Goal: Task Accomplishment & Management: Manage account settings

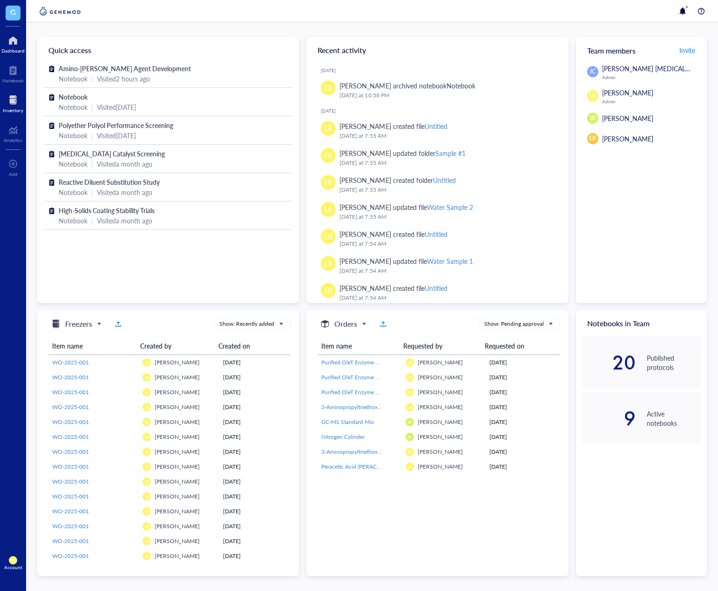
click at [17, 102] on div at bounding box center [13, 100] width 20 height 15
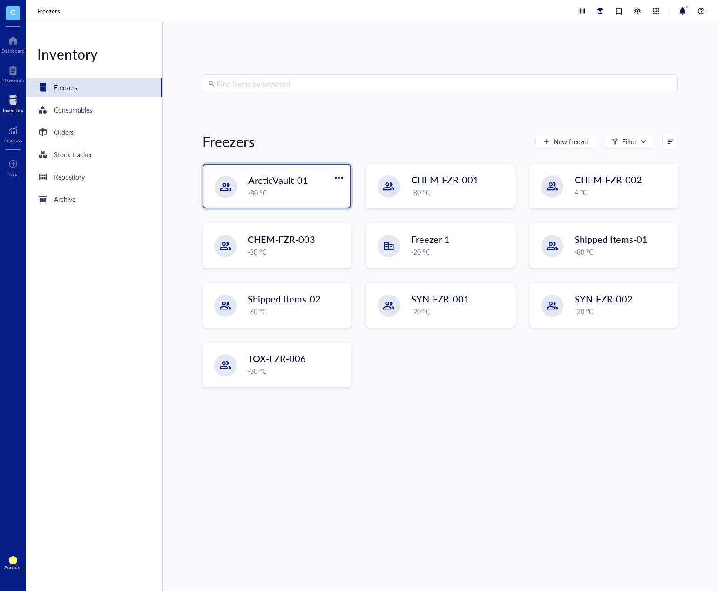
click at [279, 171] on div "ArcticVault-01 -80 °C" at bounding box center [276, 186] width 147 height 43
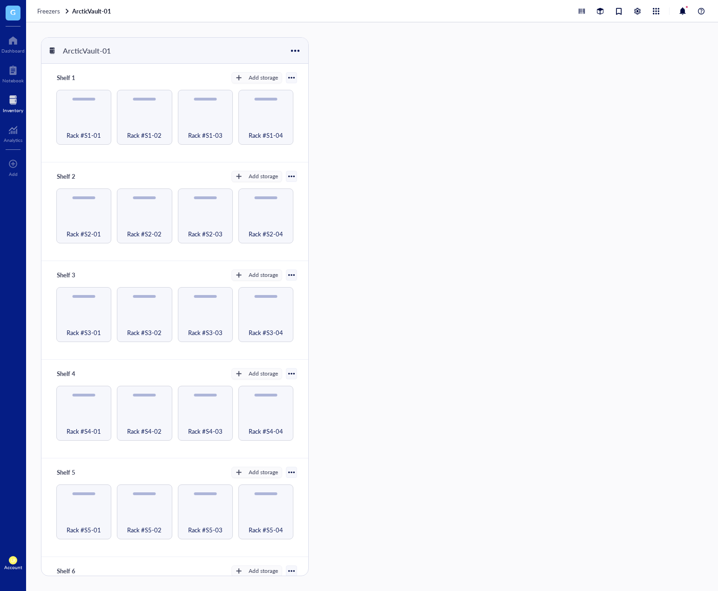
click at [90, 124] on div "Rack #S1-01" at bounding box center [84, 130] width 47 height 20
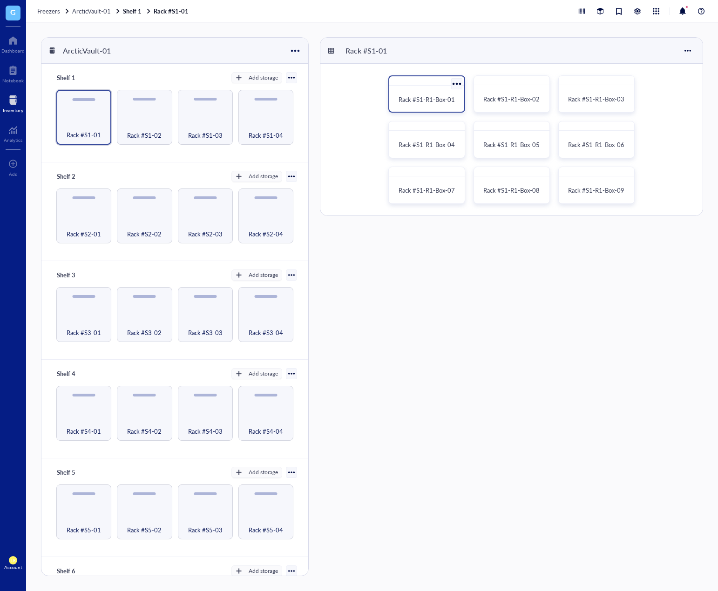
click at [423, 102] on span "Rack #S1-R1-Box-01" at bounding box center [427, 99] width 56 height 9
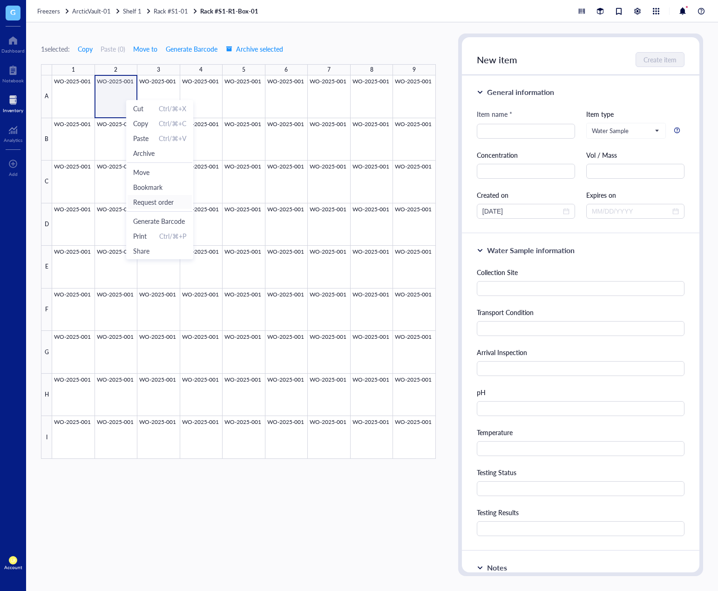
click at [162, 202] on span "Request order" at bounding box center [159, 202] width 53 height 10
click at [115, 89] on div at bounding box center [244, 267] width 384 height 384
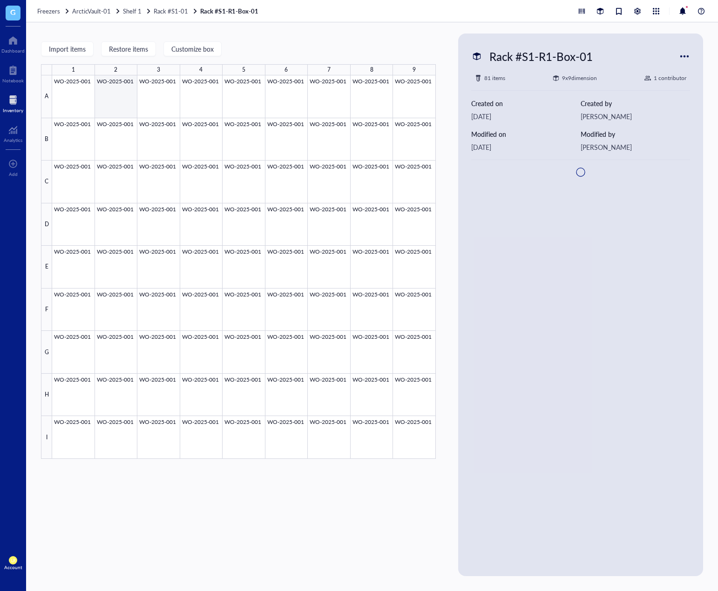
click at [115, 89] on div at bounding box center [244, 267] width 384 height 384
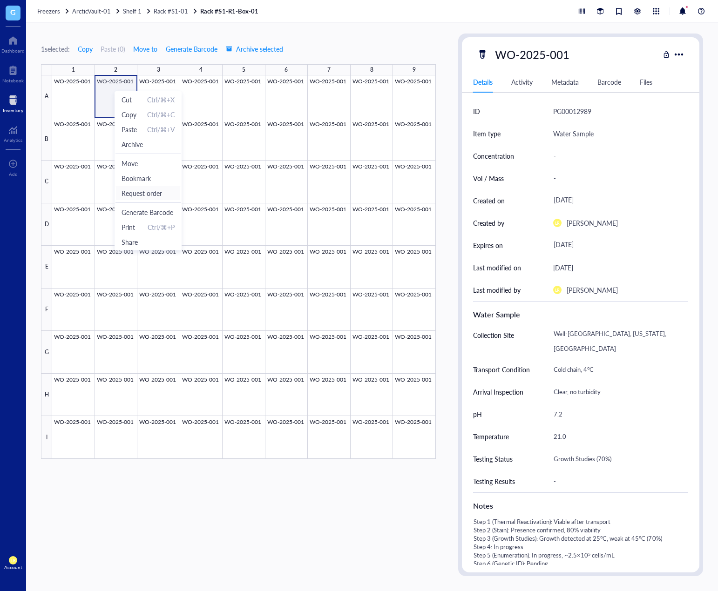
click at [149, 196] on span "Request order" at bounding box center [148, 193] width 53 height 10
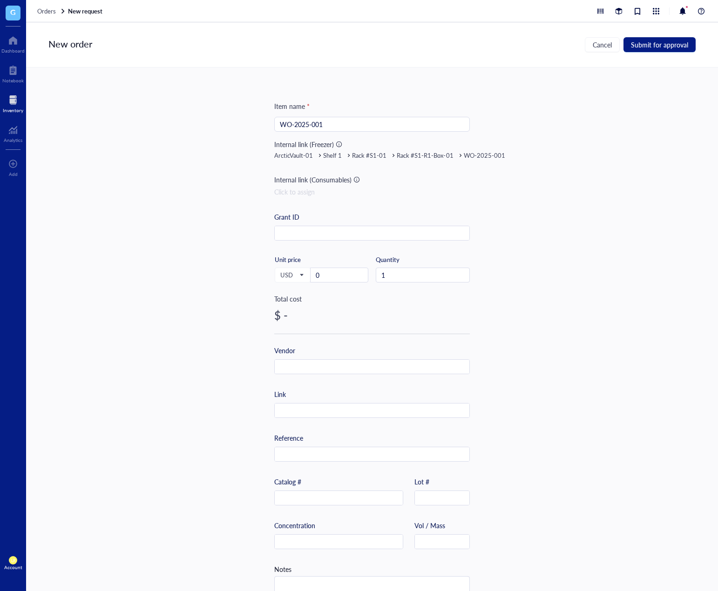
click at [143, 136] on div "Item name * WO-2025-001 Internal link (Freezer) ArcticVault-01 Shelf 1 Rack #S1…" at bounding box center [372, 330] width 692 height 524
click at [16, 100] on div at bounding box center [13, 100] width 20 height 15
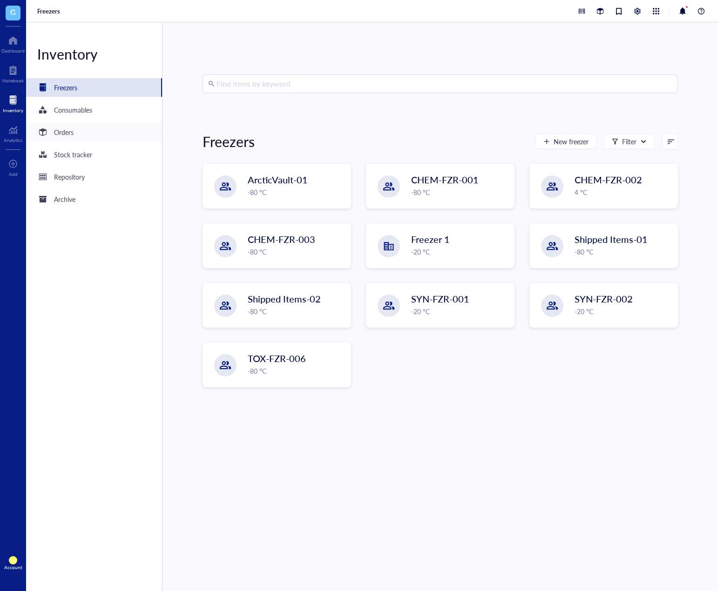
click at [99, 135] on div "Orders" at bounding box center [94, 132] width 136 height 19
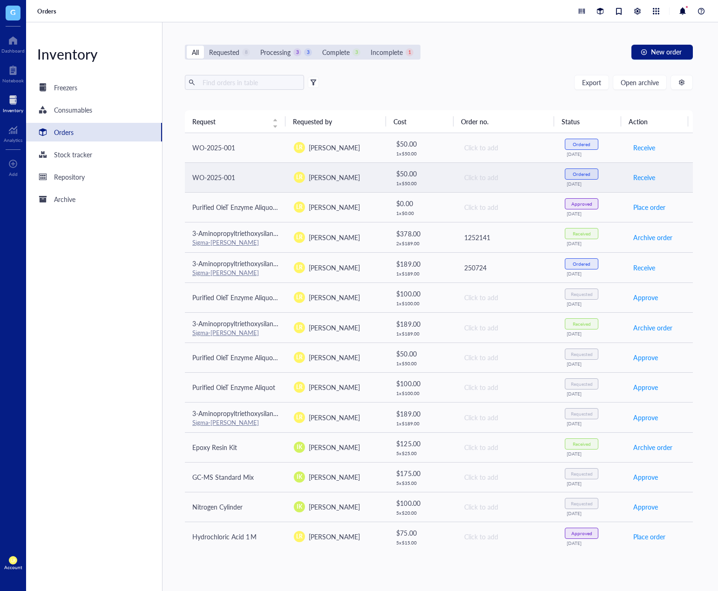
click at [349, 184] on td "LR [PERSON_NAME]" at bounding box center [337, 178] width 102 height 30
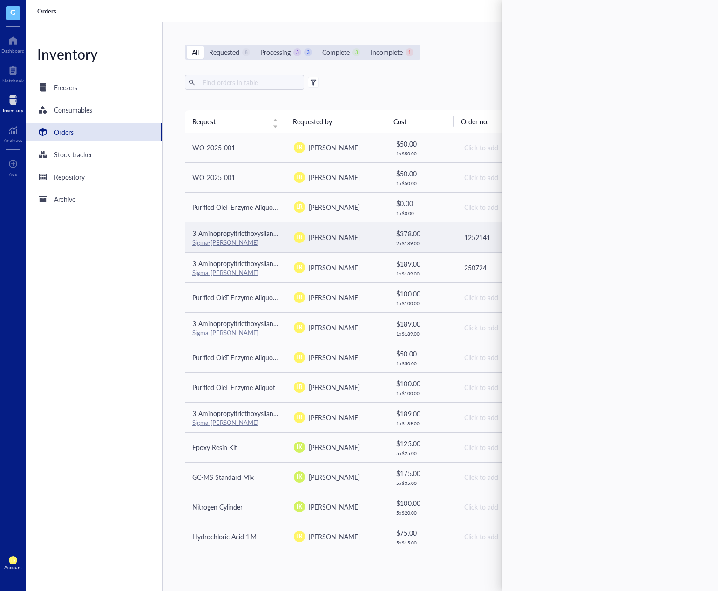
click at [308, 222] on td "LR [PERSON_NAME]" at bounding box center [337, 237] width 102 height 30
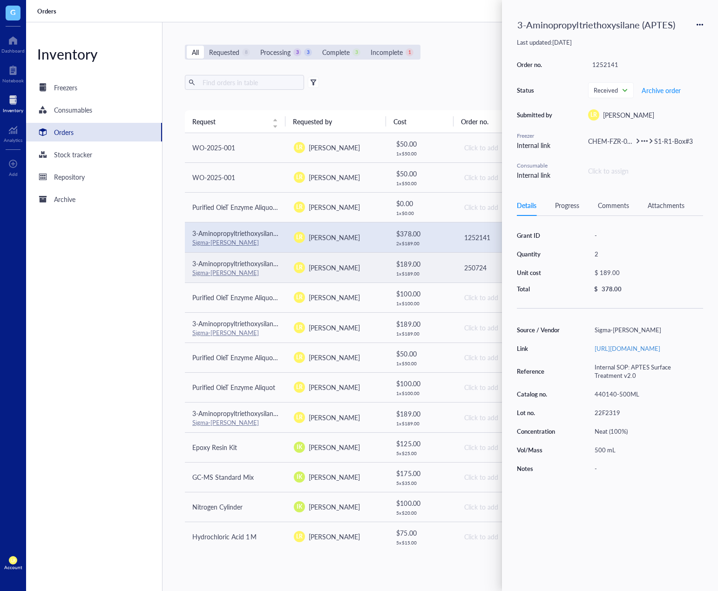
click at [271, 275] on div "Sigma-[PERSON_NAME]" at bounding box center [235, 273] width 87 height 8
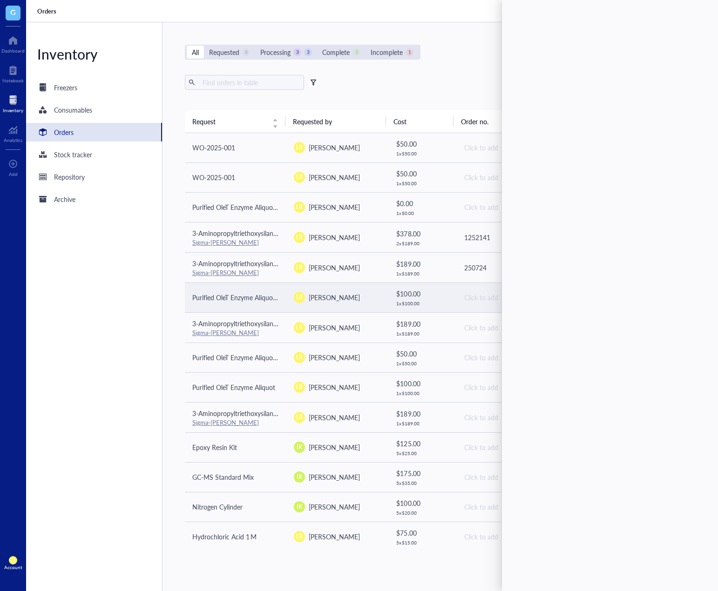
click at [278, 308] on td "Purified OleT Enzyme Aliquot - Cytochrome P450 OleT" at bounding box center [236, 298] width 102 height 30
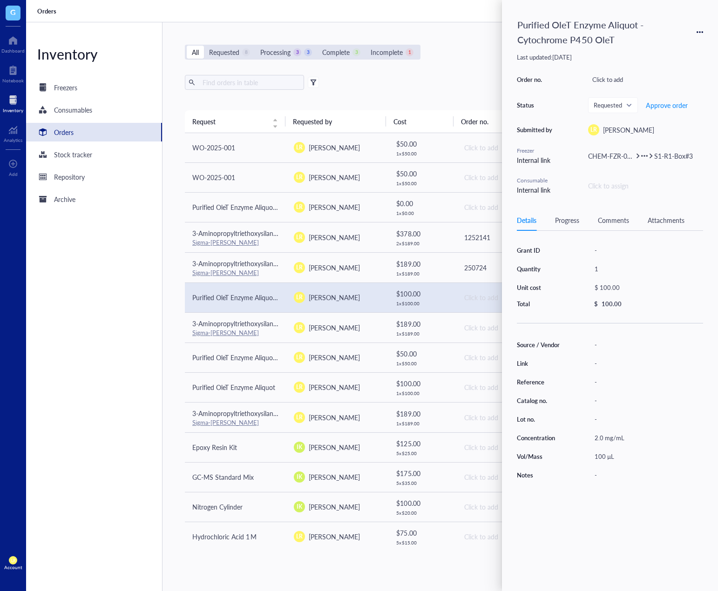
click at [641, 163] on div "Order no. Click to add Status Requested Approve order Submitted by LR [PERSON_N…" at bounding box center [610, 134] width 186 height 122
click at [644, 158] on icon at bounding box center [644, 156] width 7 height 7
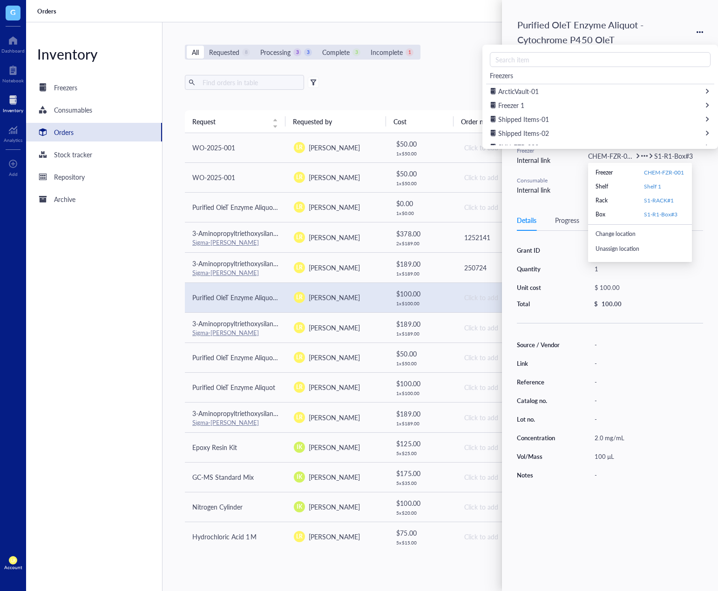
click at [641, 246] on div "Unassign location" at bounding box center [644, 249] width 96 height 15
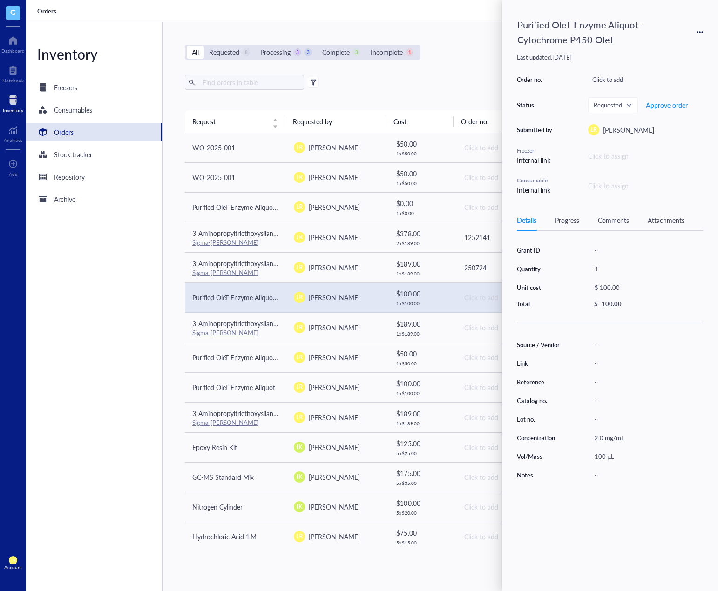
click at [616, 188] on div "Click to assign" at bounding box center [645, 186] width 115 height 10
click at [587, 203] on div "Purified OleT Enzyme Aliquot - Cytochrome P450 OleT Last updated: [DATE] Order …" at bounding box center [610, 295] width 216 height 591
click at [616, 158] on div "Click to assign" at bounding box center [645, 156] width 115 height 10
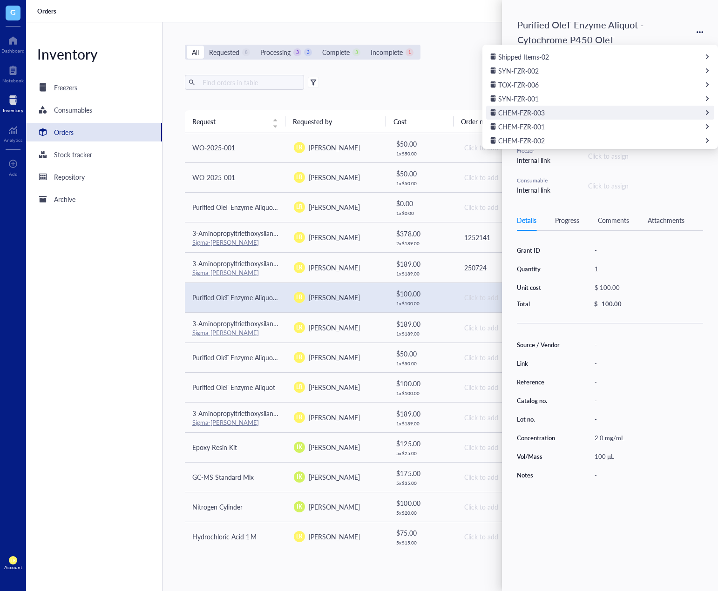
scroll to position [79, 0]
click at [576, 126] on div "CHEM-FZR-001" at bounding box center [600, 124] width 228 height 14
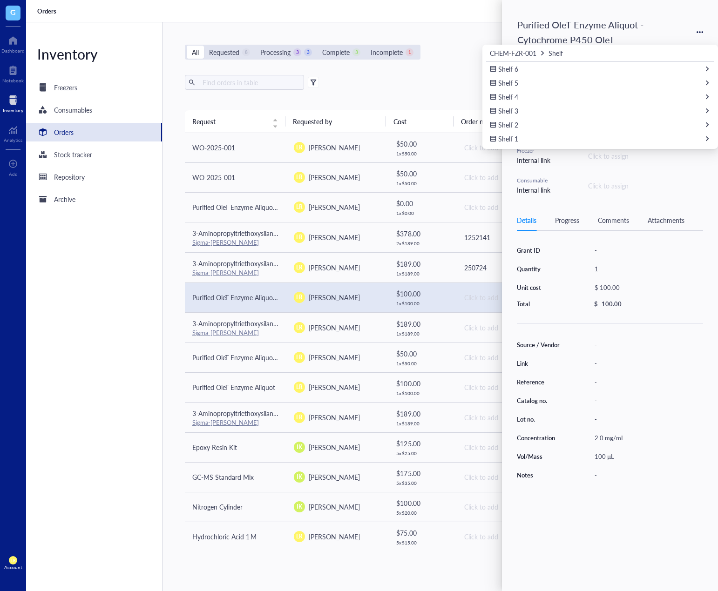
scroll to position [23, 0]
click at [568, 139] on div "Shelf 1" at bounding box center [600, 138] width 228 height 14
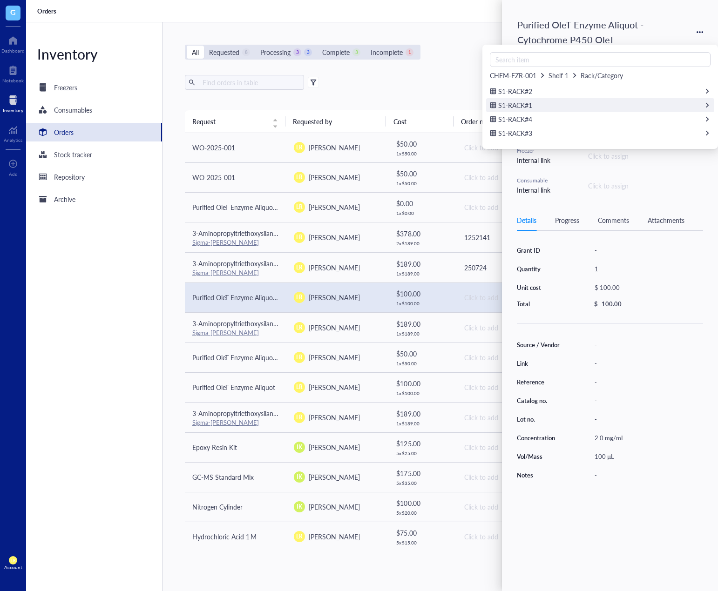
click at [579, 103] on div "S1-RACK#1" at bounding box center [600, 105] width 228 height 14
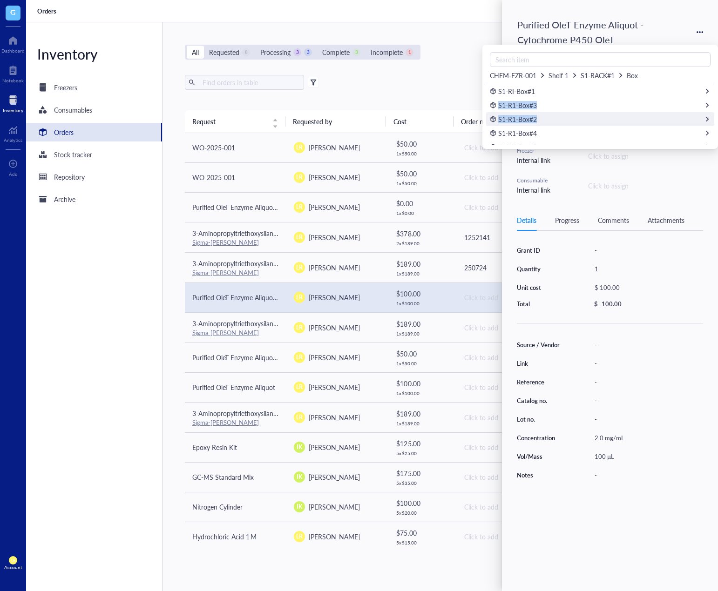
drag, startPoint x: 575, startPoint y: 92, endPoint x: 601, endPoint y: 113, distance: 33.4
click at [601, 113] on div "CHEM-FZR-001 Shelf 1 S1-RACK#1 Box S1-RI-Box#1 S1-R1-Box#3 S1-R1-Box#2 S1-R1-Bo…" at bounding box center [600, 96] width 228 height 97
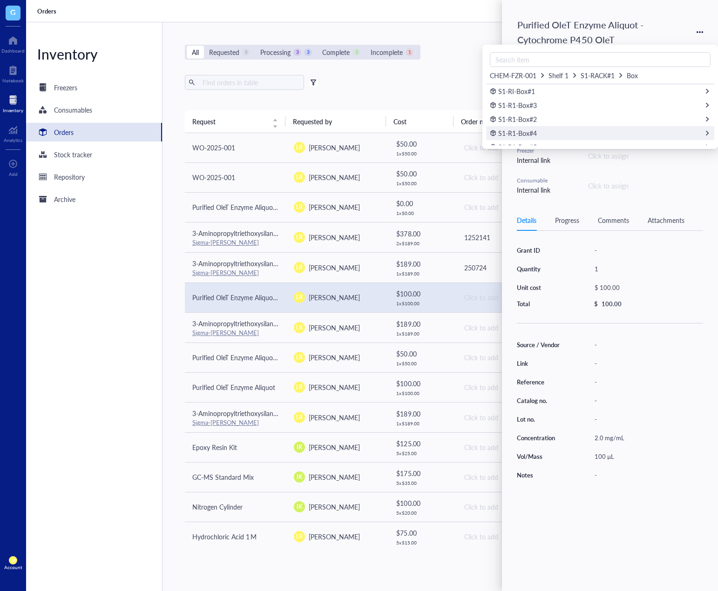
click at [606, 132] on div "S1-R1-Box#4" at bounding box center [600, 133] width 228 height 14
click at [510, 97] on span "Add new item" at bounding box center [507, 94] width 34 height 9
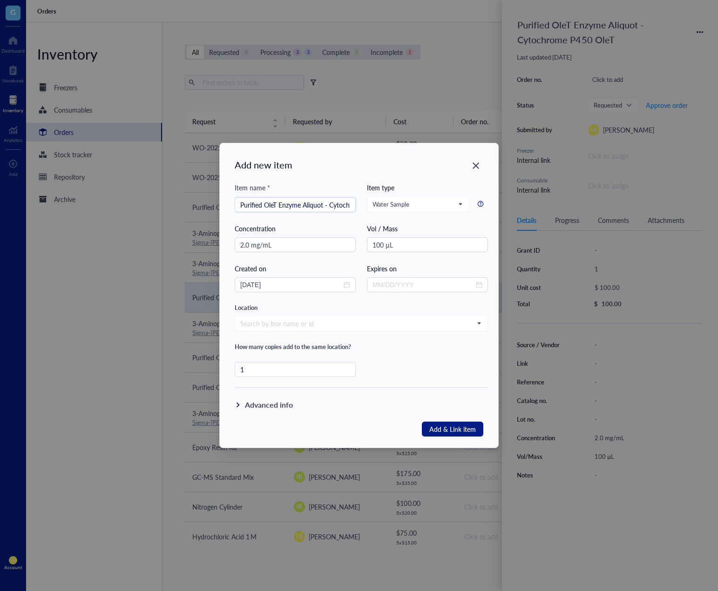
scroll to position [0, 46]
click at [265, 401] on div "Advanced info" at bounding box center [269, 405] width 48 height 11
type textarea "Keep everyone on the same page…"
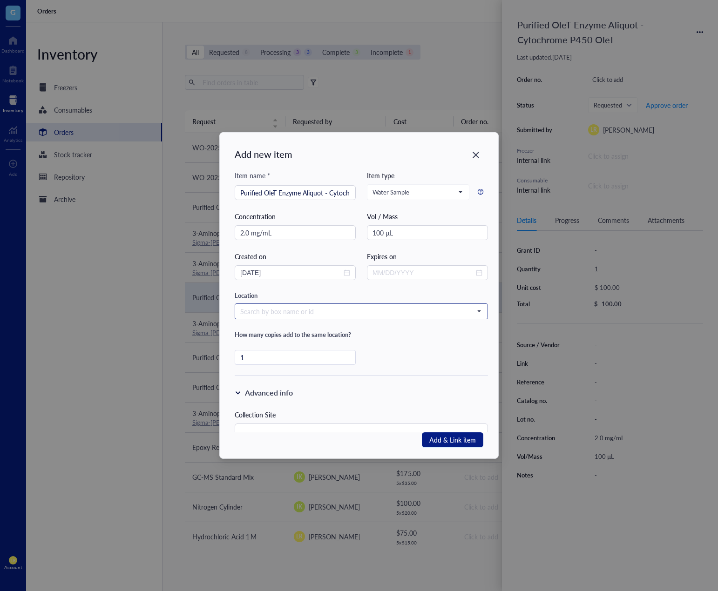
scroll to position [0, 0]
click at [465, 441] on span "Add & Link item" at bounding box center [452, 439] width 47 height 11
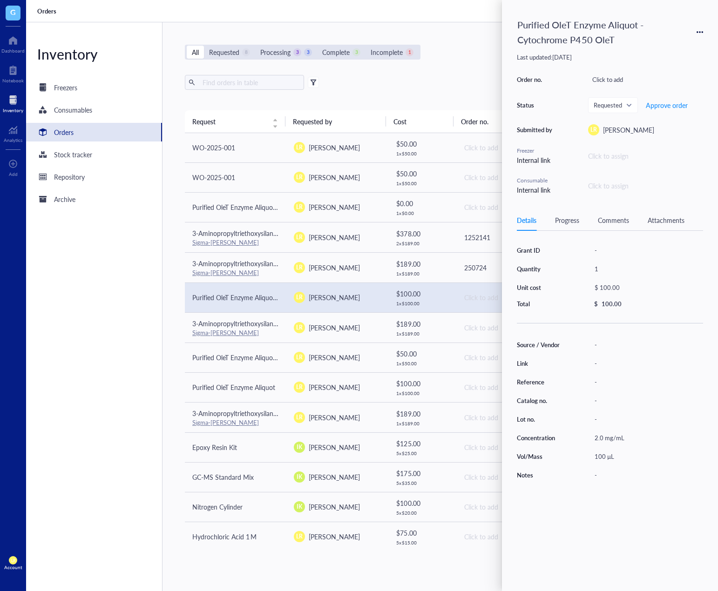
click at [555, 176] on div "Order no. Click to add Status Requested Approve order Submitted by LR [PERSON_N…" at bounding box center [610, 134] width 186 height 122
click at [609, 187] on div "Click to assign" at bounding box center [645, 186] width 115 height 10
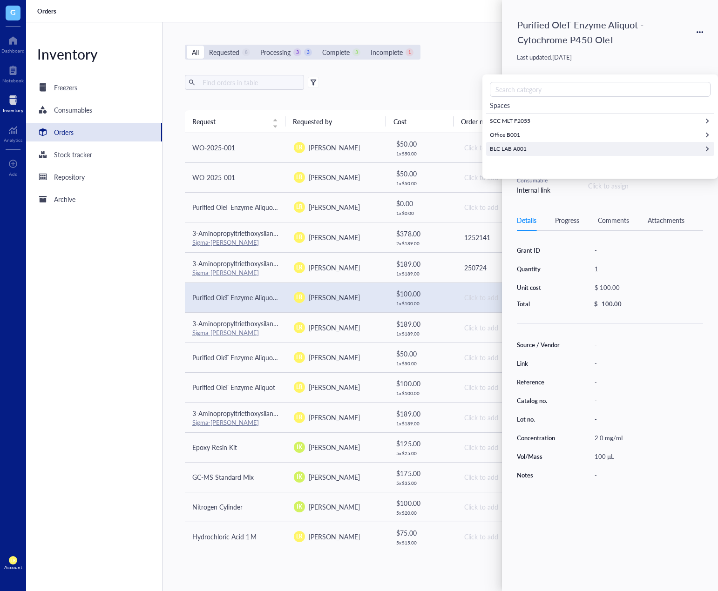
click at [587, 149] on div "BLC LAB A001" at bounding box center [600, 149] width 228 height 14
click at [587, 149] on div "Shelf" at bounding box center [600, 149] width 228 height 14
click at [547, 108] on span "Shelf" at bounding box center [551, 105] width 14 height 9
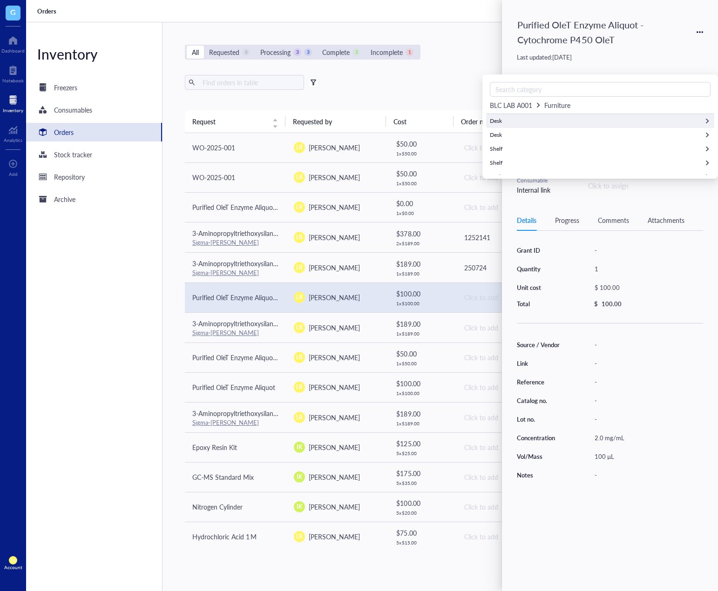
click at [540, 124] on div "Desk" at bounding box center [600, 121] width 228 height 14
click at [553, 109] on span "Desk" at bounding box center [551, 105] width 14 height 9
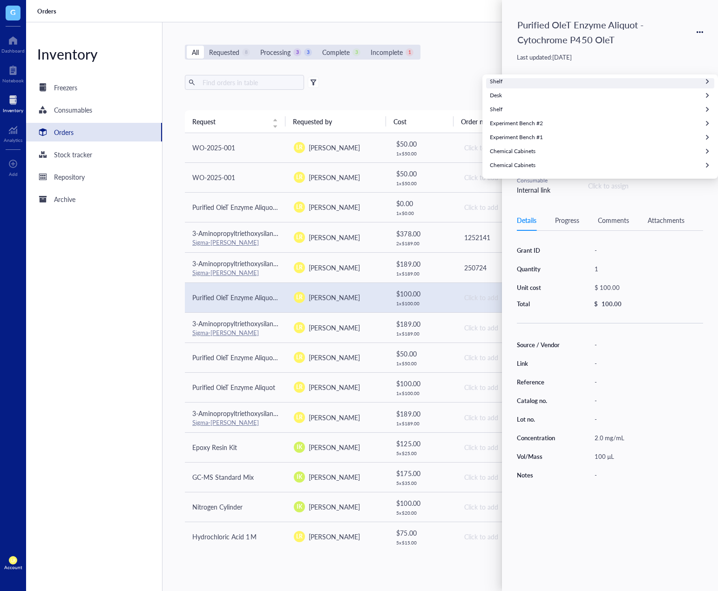
scroll to position [93, 0]
click at [540, 124] on div "Experiment Bench #1" at bounding box center [516, 126] width 53 height 8
click at [560, 107] on span "Experiment Bench #1" at bounding box center [575, 105] width 62 height 9
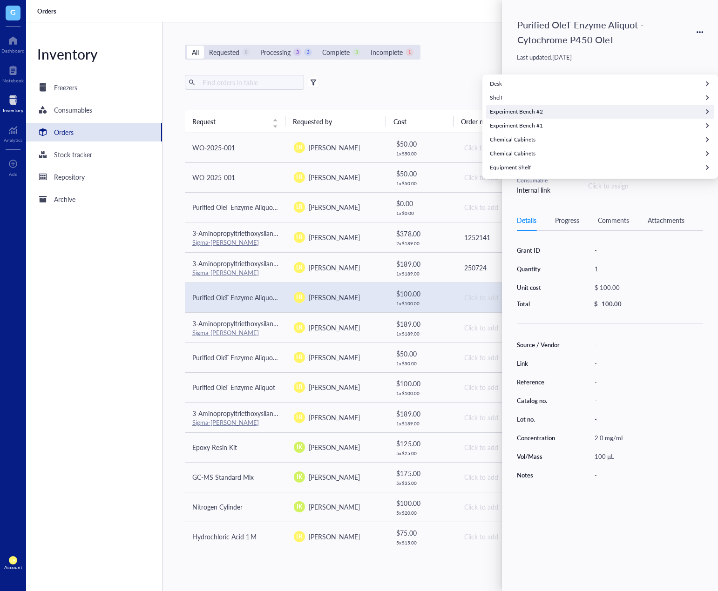
click at [548, 108] on div "Experiment Bench #2" at bounding box center [600, 112] width 228 height 14
click at [566, 109] on span "Experiment Bench #2" at bounding box center [575, 105] width 62 height 9
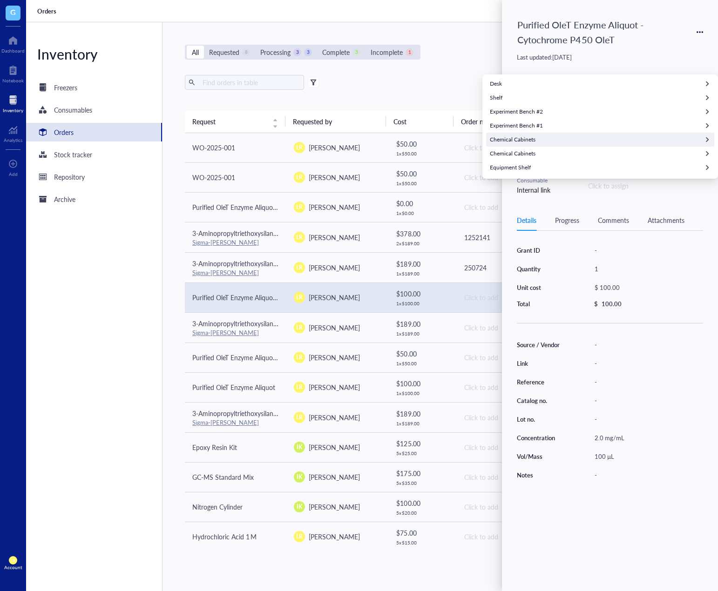
scroll to position [107, 0]
click at [568, 159] on div "Equipment Shelf" at bounding box center [600, 154] width 228 height 14
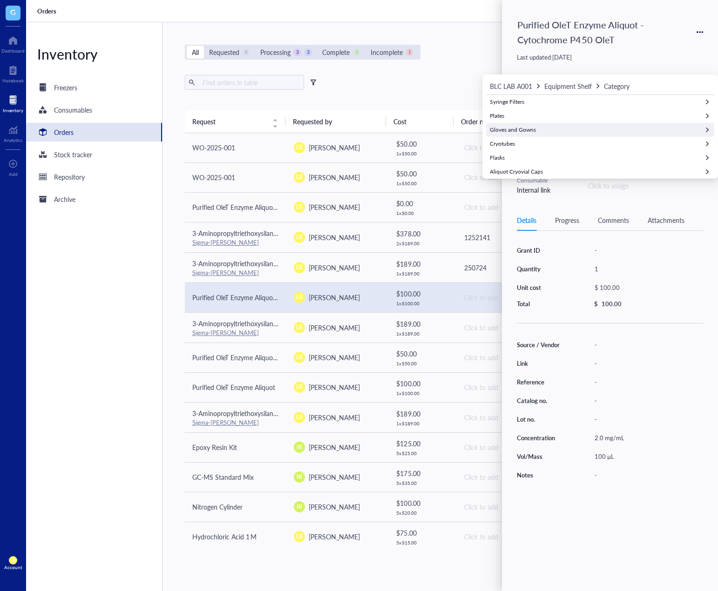
scroll to position [37, 0]
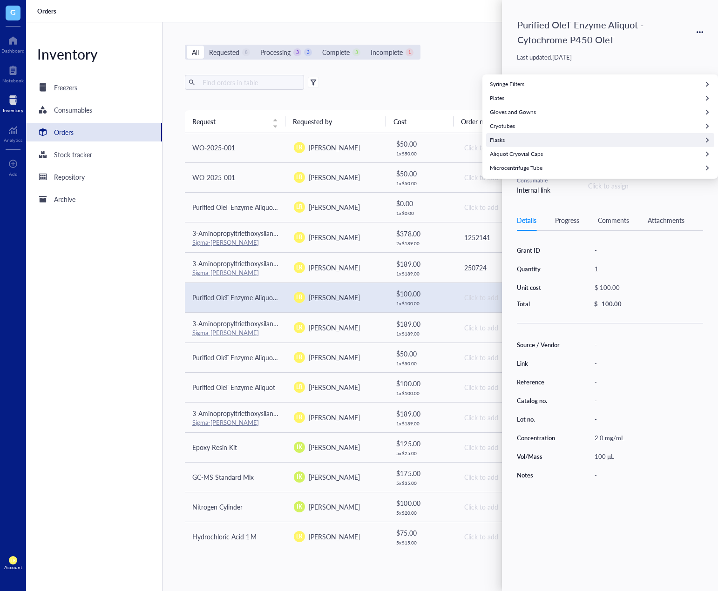
click at [583, 140] on div "Flasks" at bounding box center [600, 140] width 228 height 14
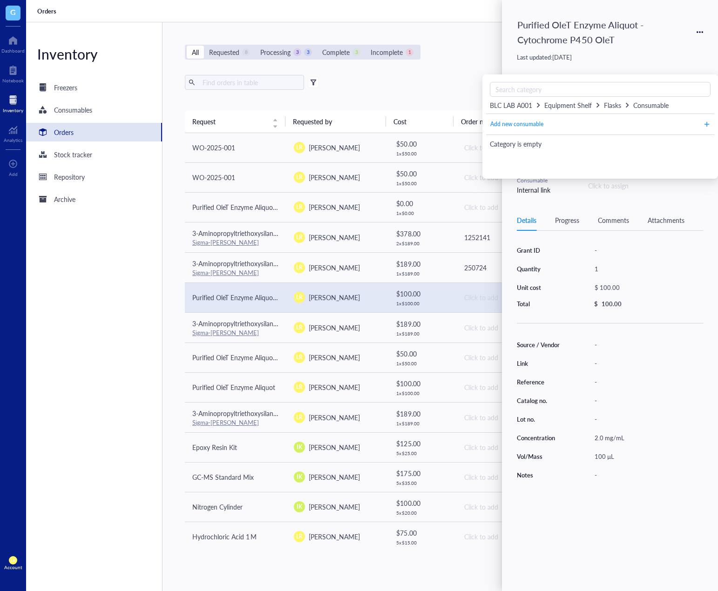
scroll to position [0, 0]
click at [534, 123] on span "Add new consumable" at bounding box center [516, 124] width 53 height 9
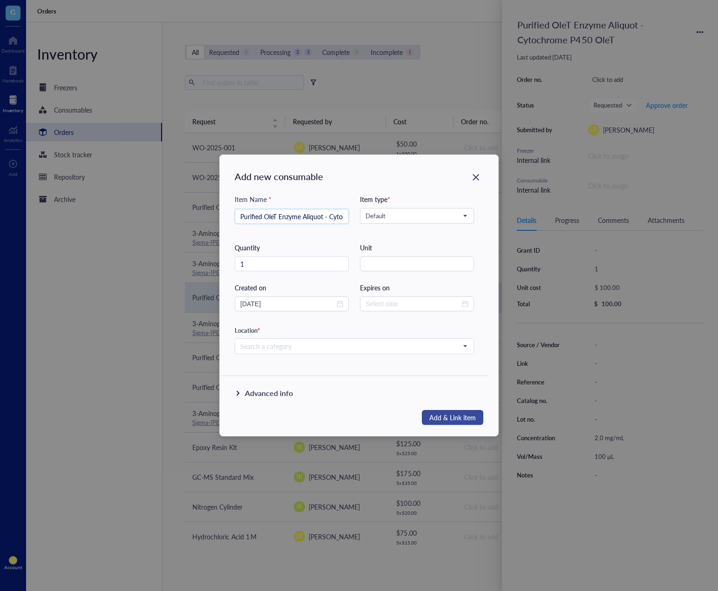
click at [450, 420] on span "Add & Link item" at bounding box center [452, 417] width 47 height 11
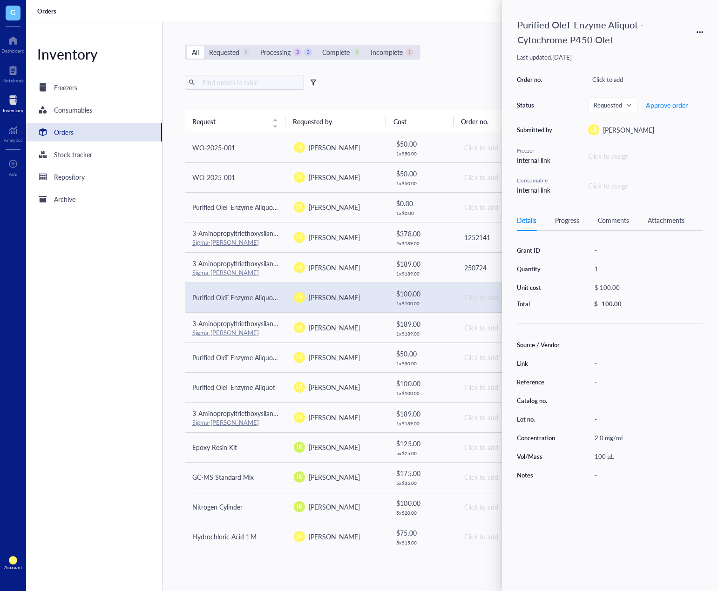
click at [627, 201] on div "Purified OleT Enzyme Aliquot - Cytochrome P450 OleT Last updated: [DATE] Order …" at bounding box center [610, 295] width 216 height 591
click at [115, 265] on div "Inventory Freezers Consumables Orders Stock tracker Repository Archive" at bounding box center [94, 306] width 136 height 569
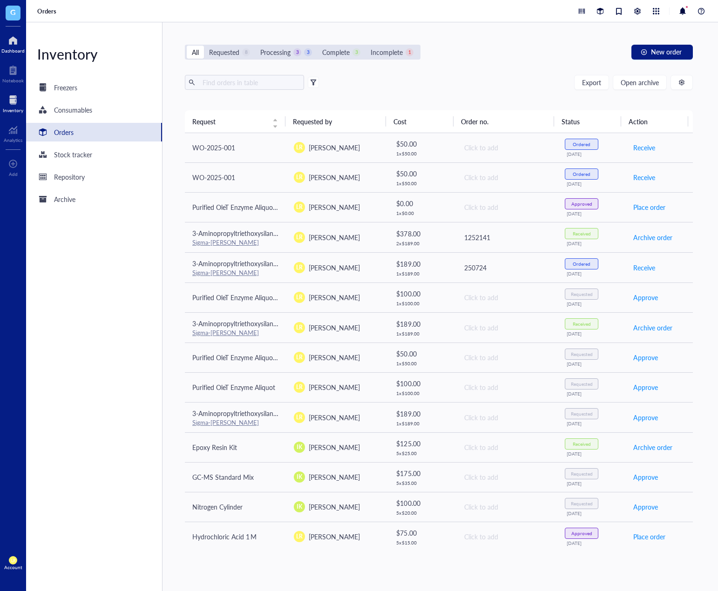
click at [10, 36] on div at bounding box center [12, 40] width 23 height 15
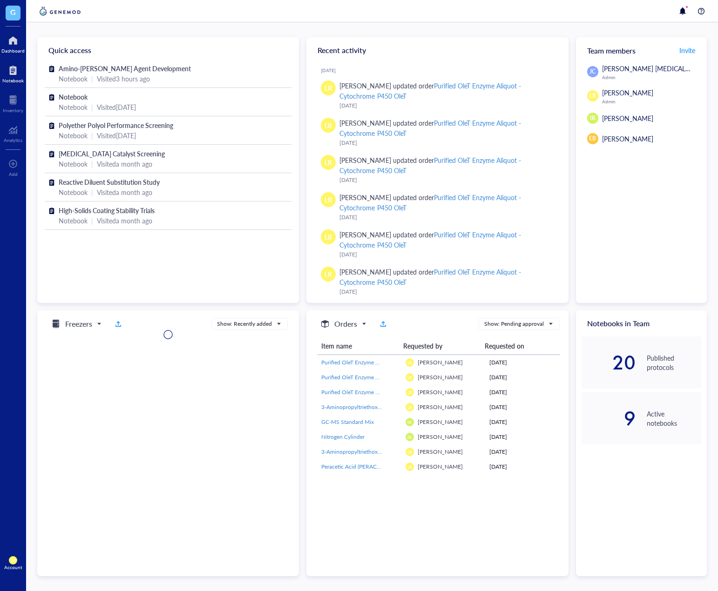
click at [6, 73] on div at bounding box center [12, 70] width 21 height 15
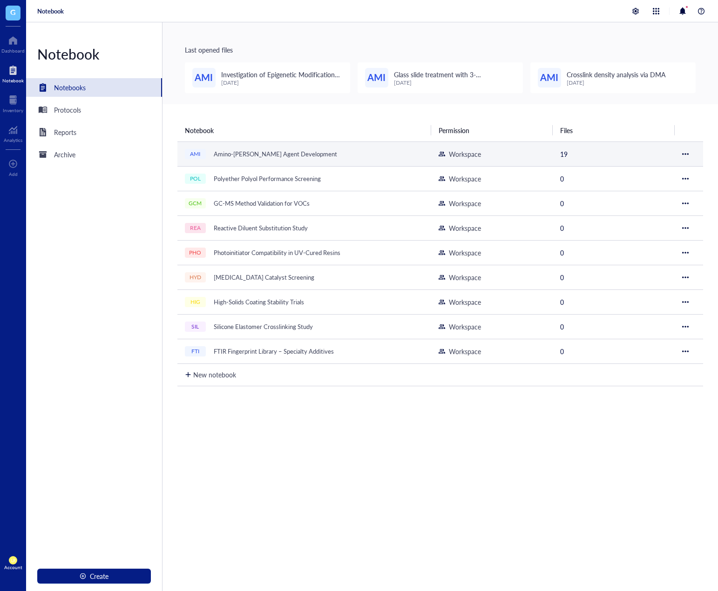
click at [248, 152] on div "Amino-[PERSON_NAME] Agent Development" at bounding box center [276, 154] width 132 height 13
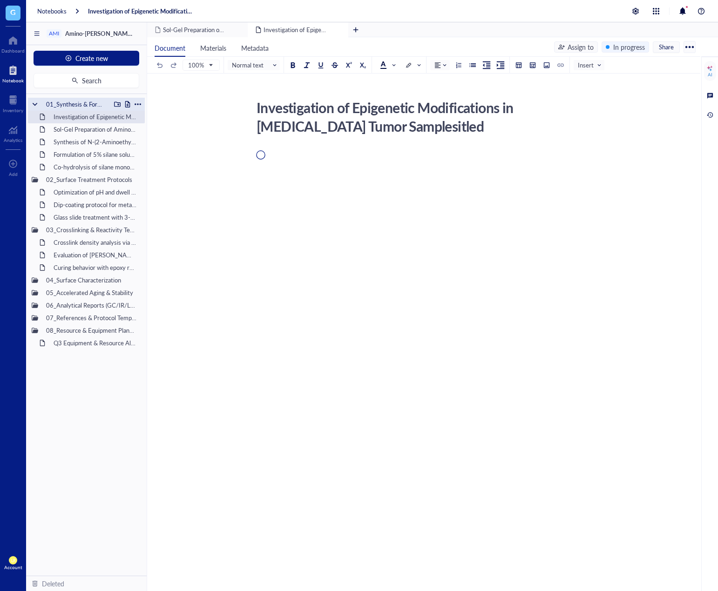
click at [87, 107] on div "01_Synthesis & Formulation" at bounding box center [76, 104] width 68 height 13
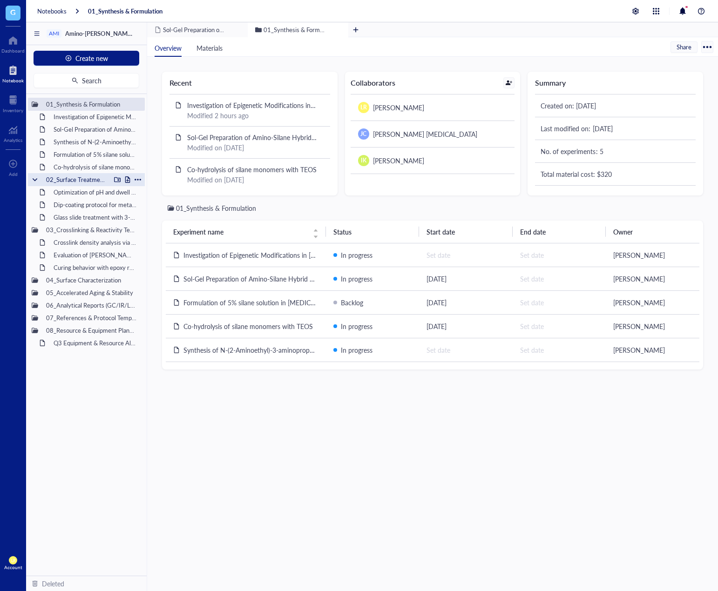
click at [81, 183] on div "02_Surface Treatment Protocols" at bounding box center [76, 179] width 68 height 13
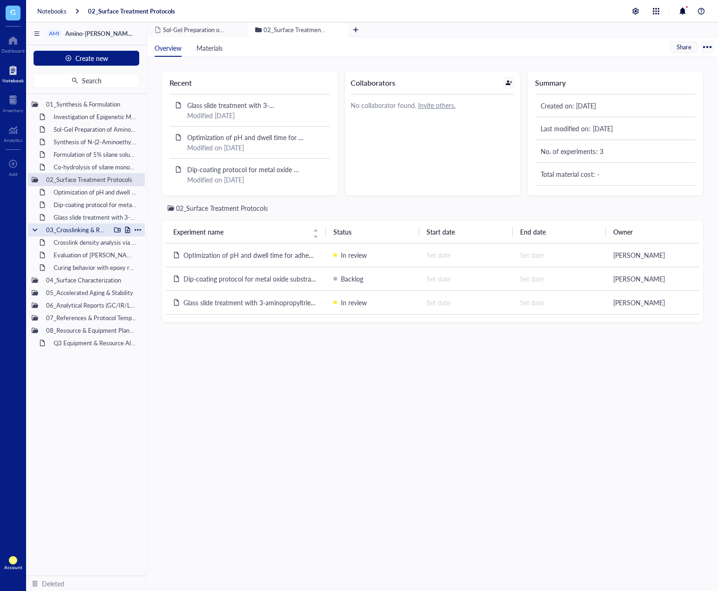
click at [83, 233] on div "03_Crosslinking & Reactivity Testing" at bounding box center [76, 230] width 68 height 13
click at [89, 285] on div "04_Surface Characterization" at bounding box center [76, 280] width 68 height 13
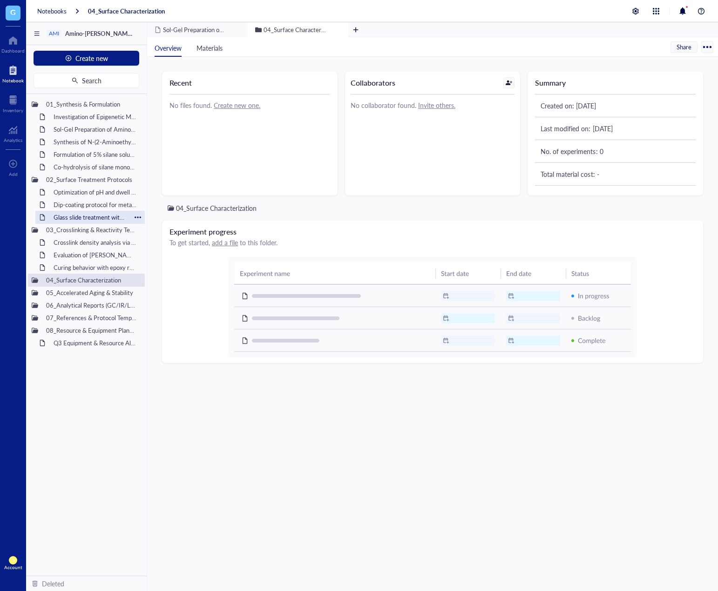
click at [99, 220] on div "Glass slide treatment with 3-aminopropyltriethoxysilane (APTES)" at bounding box center [89, 217] width 81 height 13
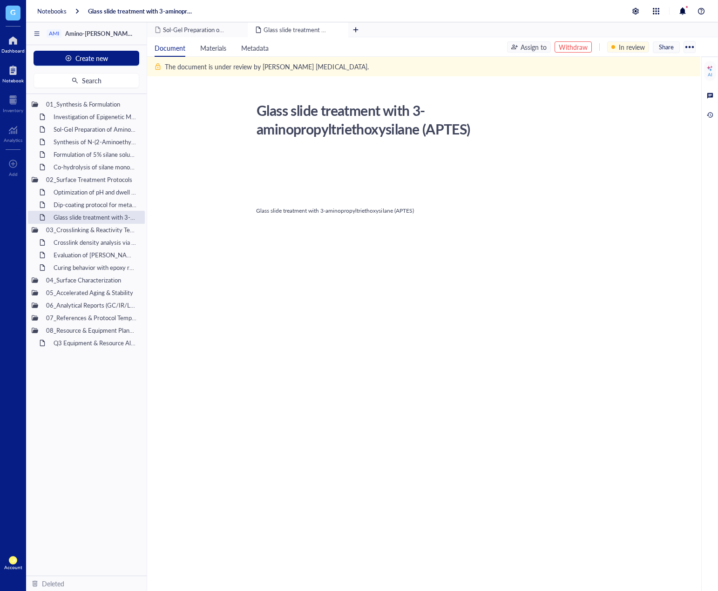
click at [15, 39] on div at bounding box center [12, 40] width 23 height 15
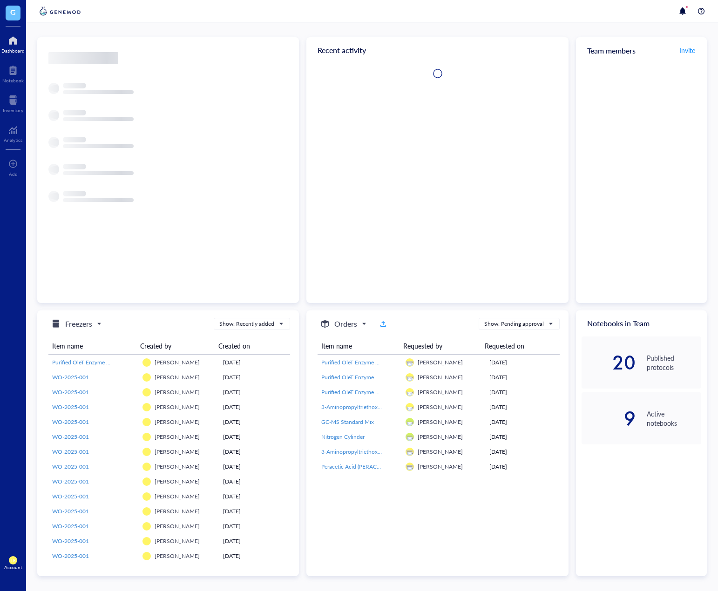
click at [15, 39] on div at bounding box center [12, 40] width 23 height 15
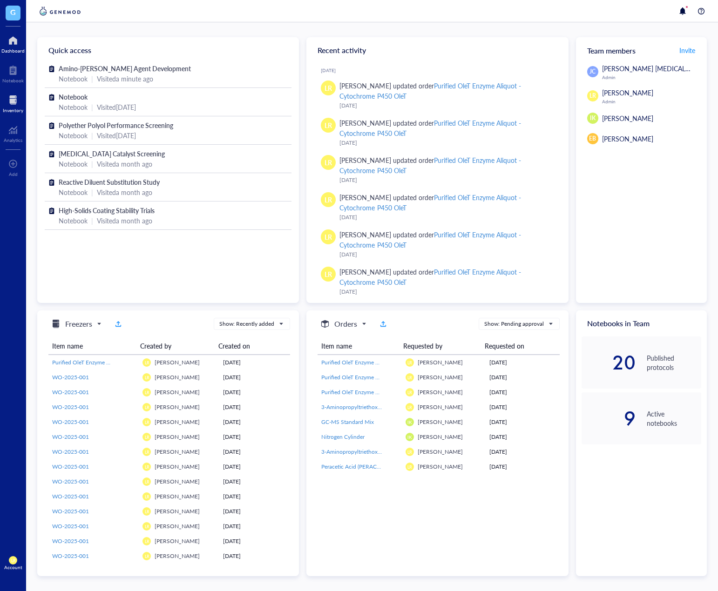
click at [20, 106] on div at bounding box center [13, 100] width 20 height 15
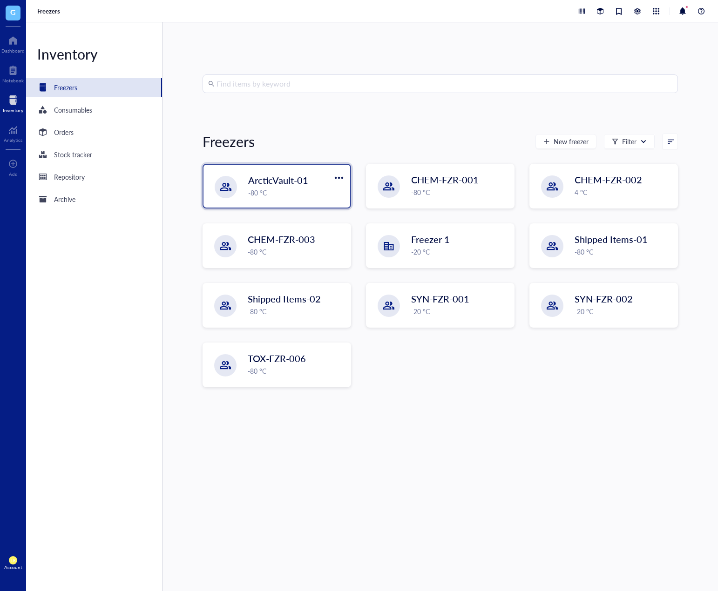
click at [281, 188] on div "-80 °C" at bounding box center [296, 193] width 96 height 10
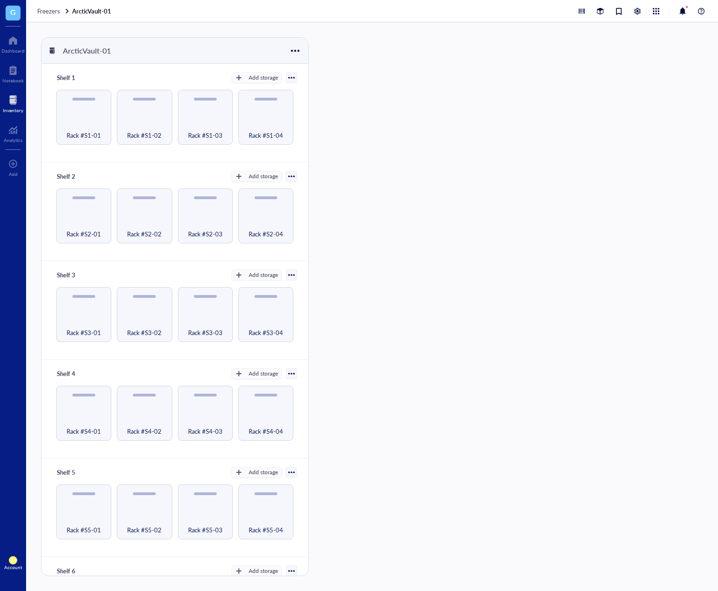
click at [84, 130] on span "Rack #S1-01" at bounding box center [84, 135] width 34 height 10
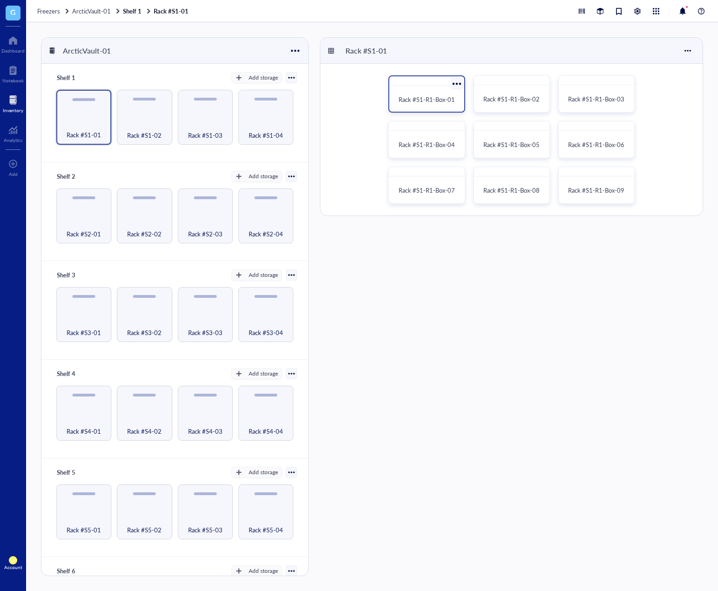
click at [420, 101] on span "Rack #S1-R1-Box-01" at bounding box center [427, 99] width 56 height 9
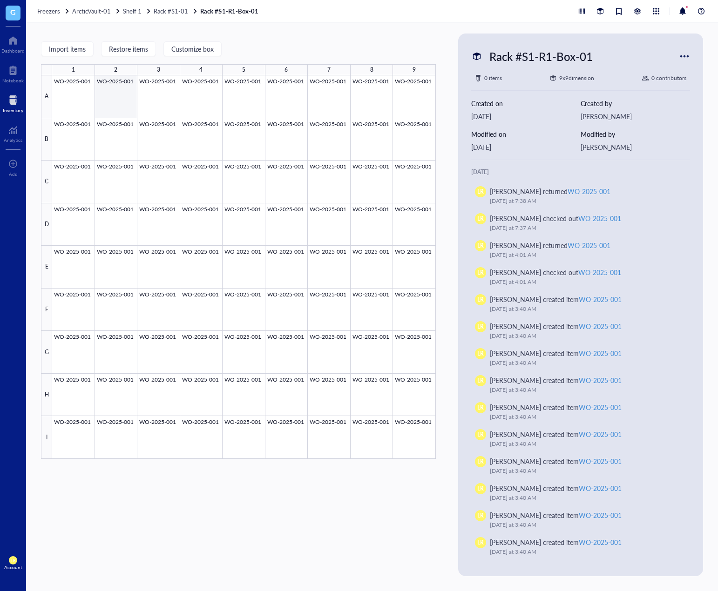
click at [119, 96] on div at bounding box center [244, 267] width 384 height 384
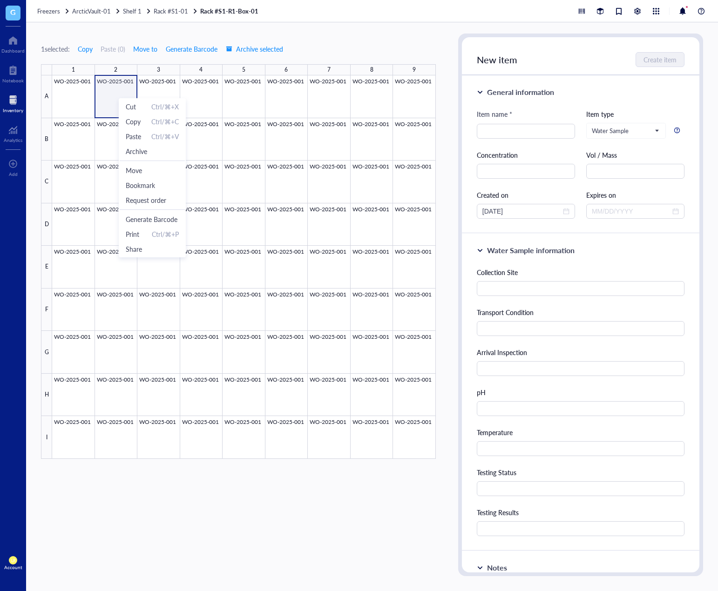
click at [362, 519] on div "1 selected: Copy Paste ( 0 ) Move to Generate Barcode Archive selected 1 2 3 4 …" at bounding box center [238, 305] width 395 height 543
click at [145, 196] on span "Request order" at bounding box center [148, 201] width 53 height 10
click at [172, 209] on span "Request order" at bounding box center [162, 208] width 53 height 10
click at [242, 514] on div "1 selected: Copy Paste ( 0 ) Move to Generate Barcode Archive selected 1 2 3 4 …" at bounding box center [238, 305] width 395 height 543
click at [180, 210] on li "Request order" at bounding box center [156, 204] width 65 height 15
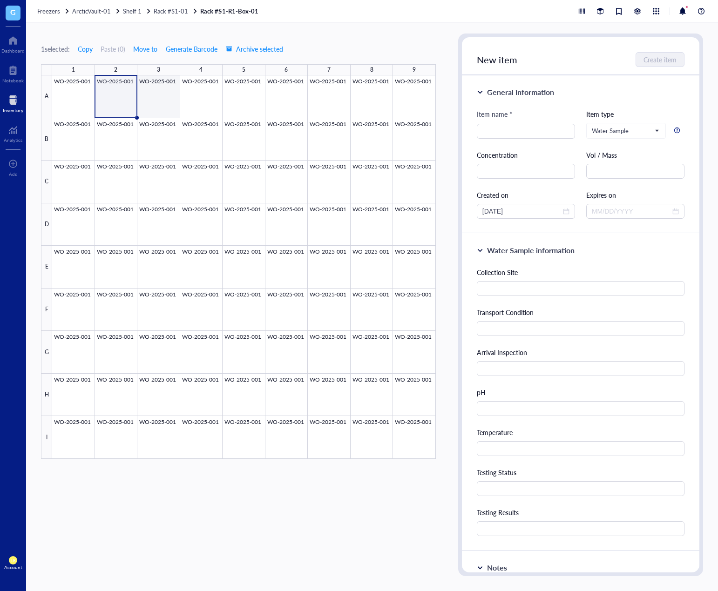
click at [149, 93] on div at bounding box center [244, 267] width 384 height 384
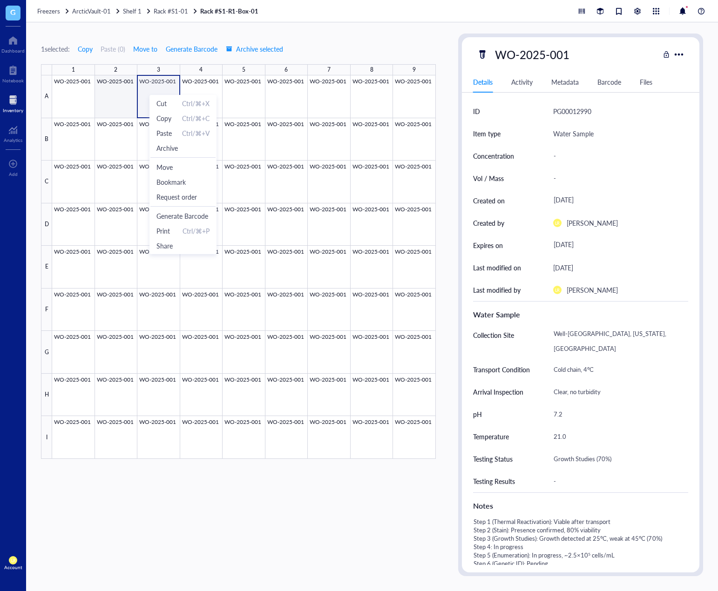
click at [118, 92] on div at bounding box center [244, 267] width 384 height 384
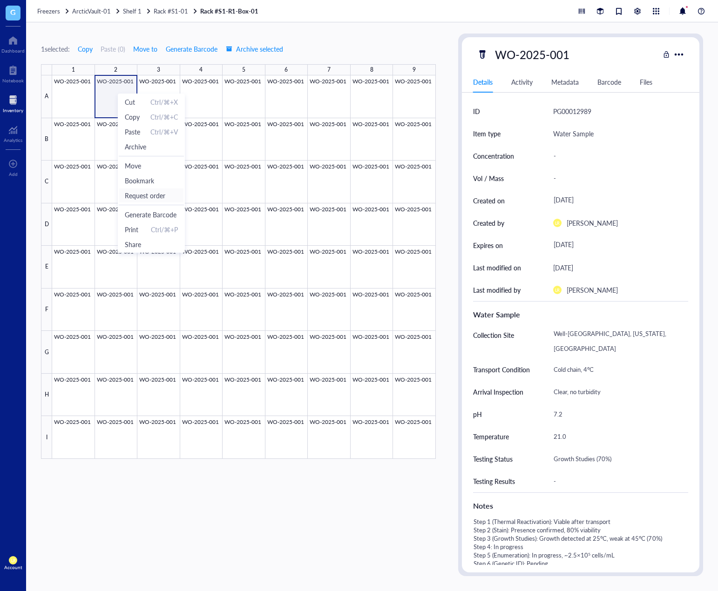
click at [167, 194] on span "Request order" at bounding box center [151, 195] width 53 height 10
